Goal: Navigation & Orientation: Go to known website

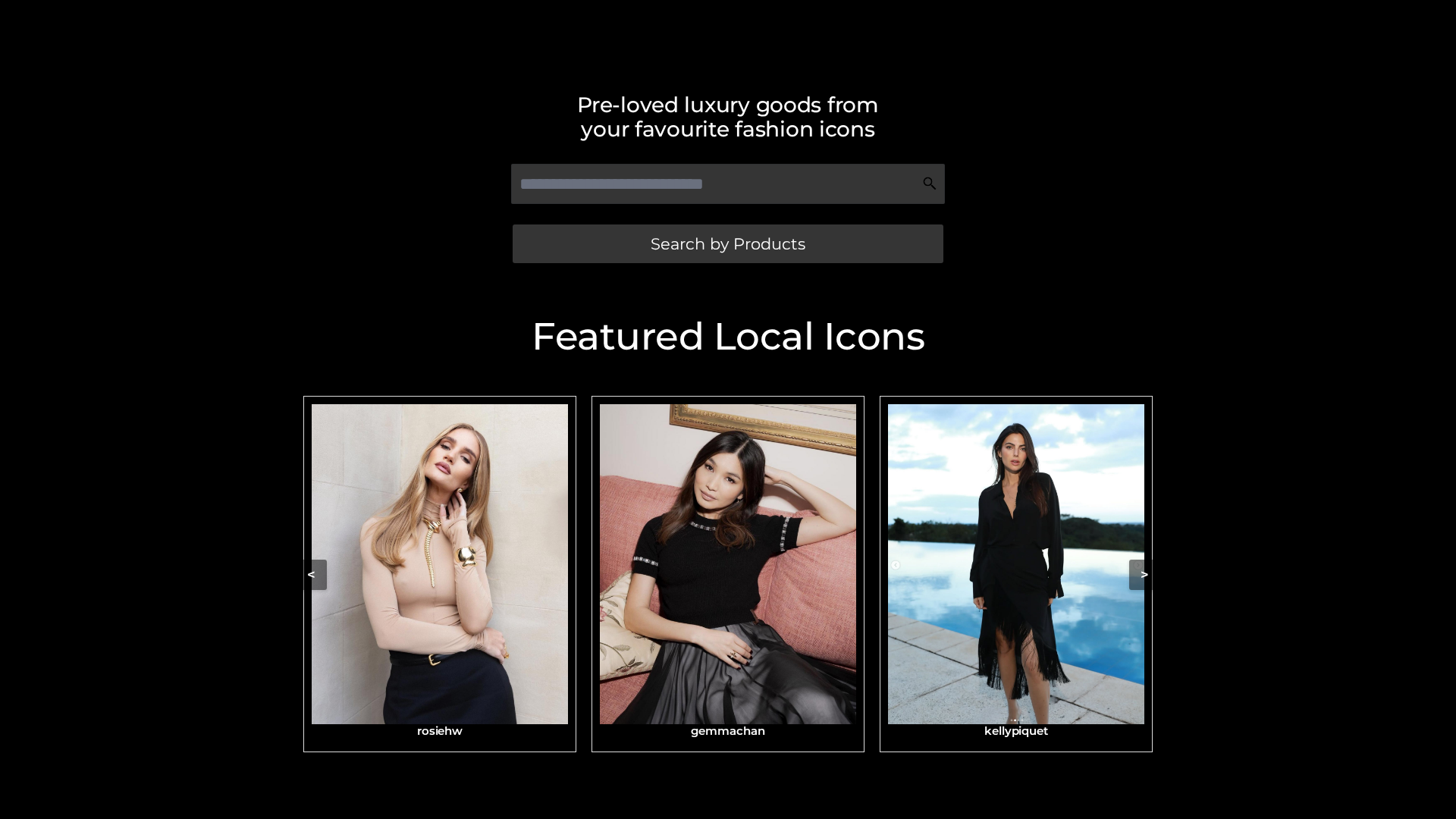
scroll to position [322, 0]
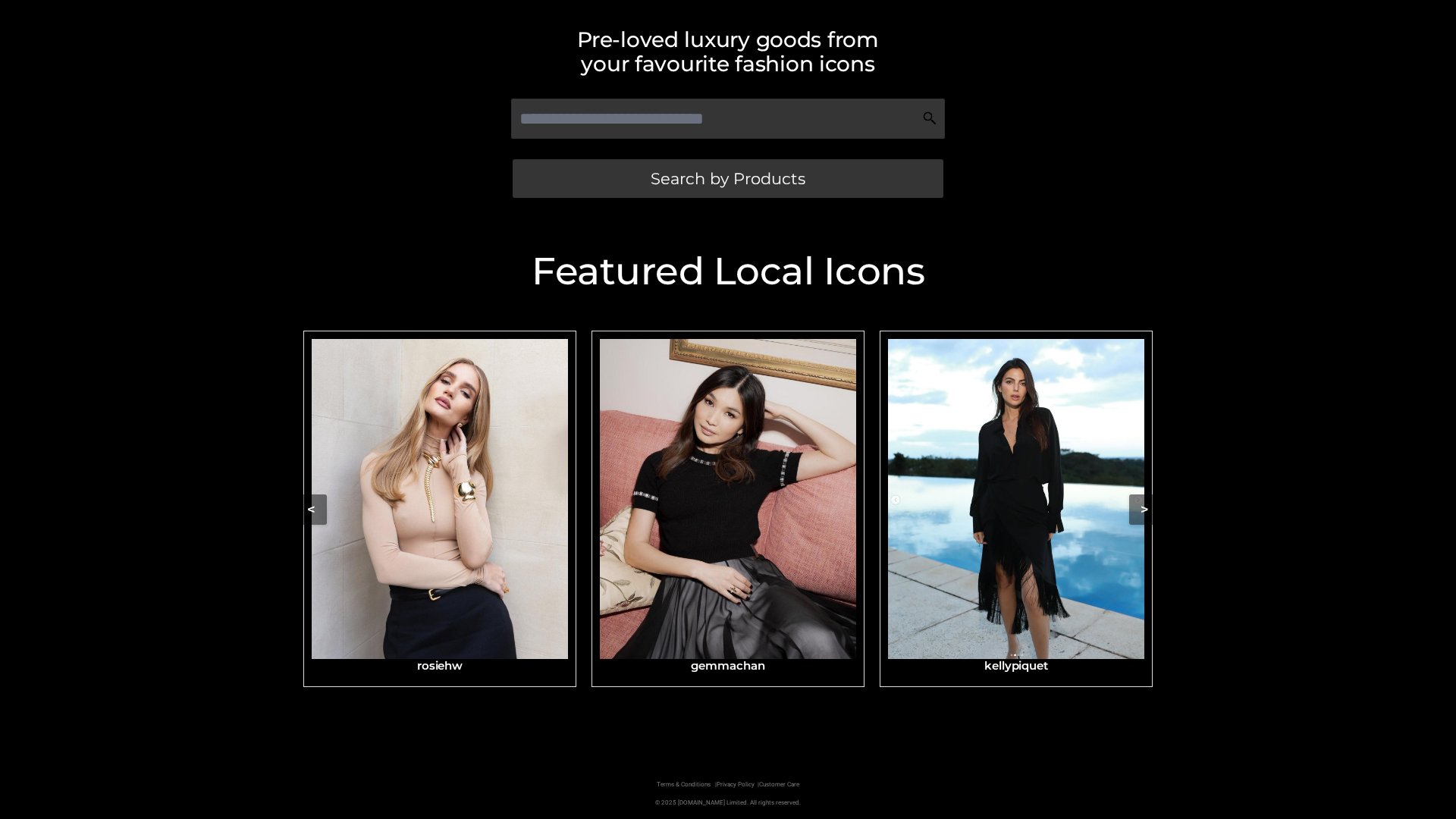
scroll to position [322, 0]
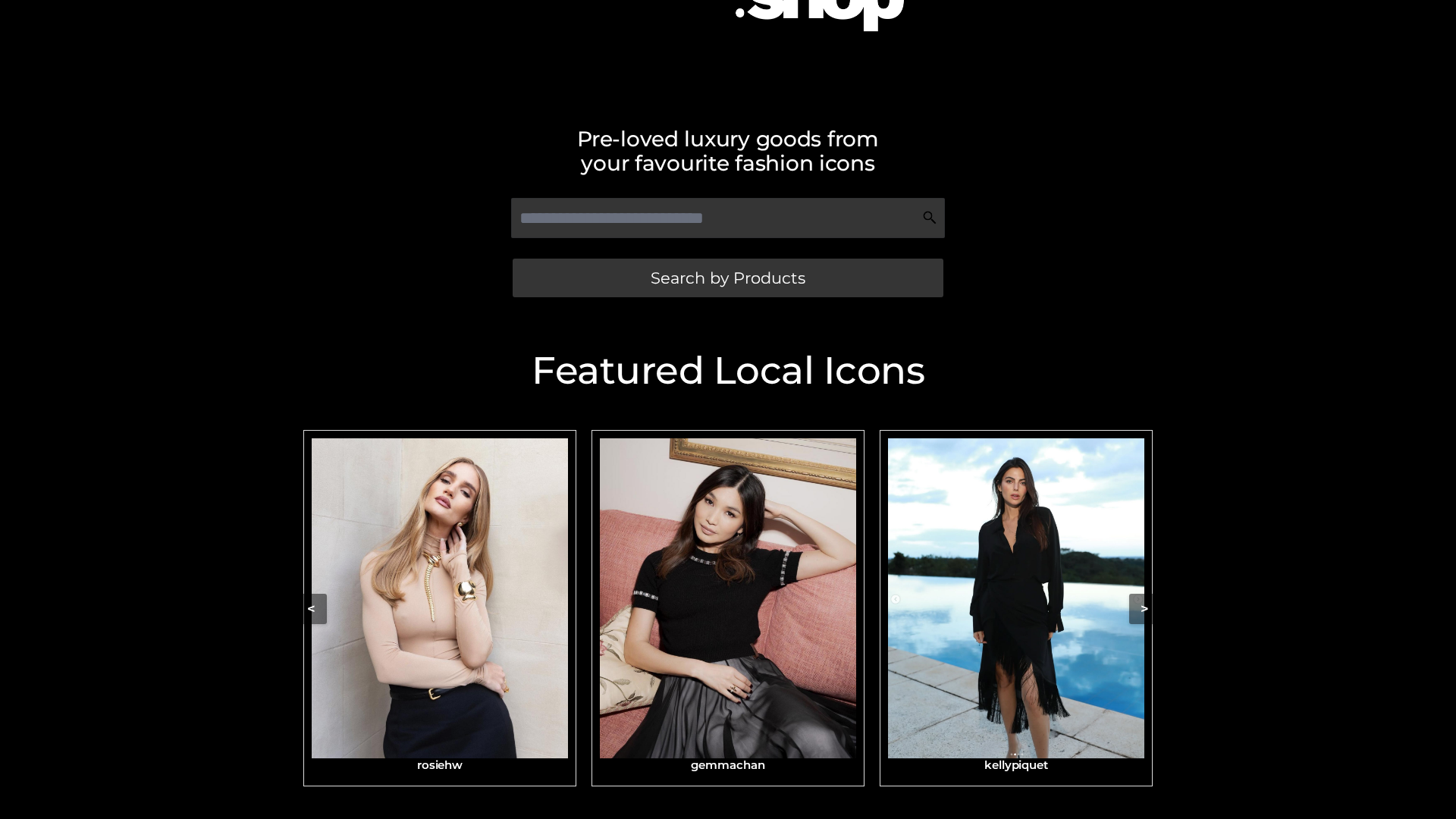
scroll to position [242, 0]
